Goal: Information Seeking & Learning: Learn about a topic

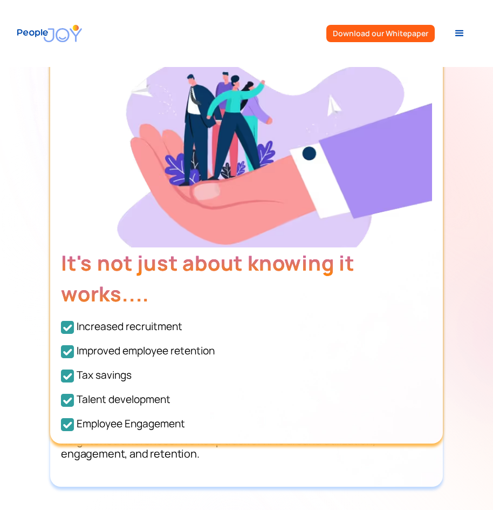
scroll to position [3778, 0]
click at [21, 32] on img "home" at bounding box center [49, 33] width 65 height 31
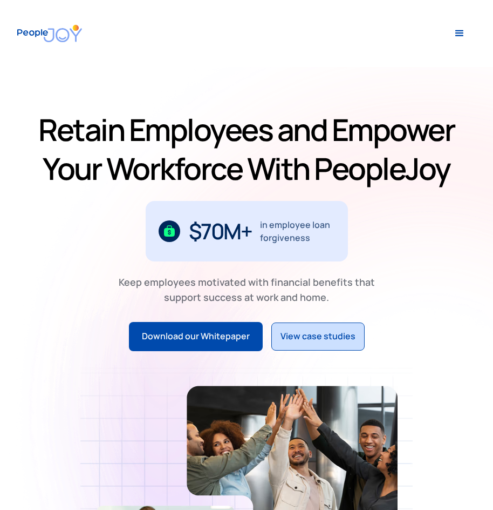
click at [301, 341] on div "View case studies" at bounding box center [318, 336] width 75 height 14
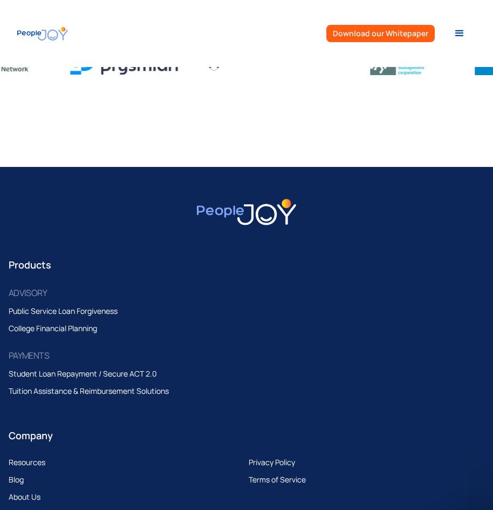
scroll to position [2970, 0]
